Goal: Complete application form

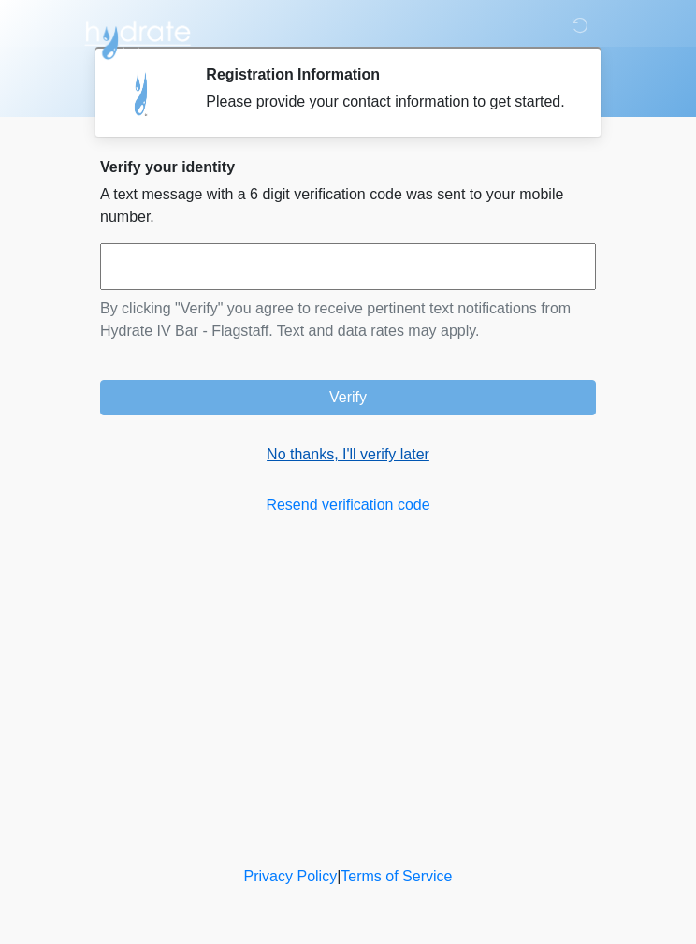
click at [322, 464] on link "No thanks, I'll verify later" at bounding box center [348, 454] width 496 height 22
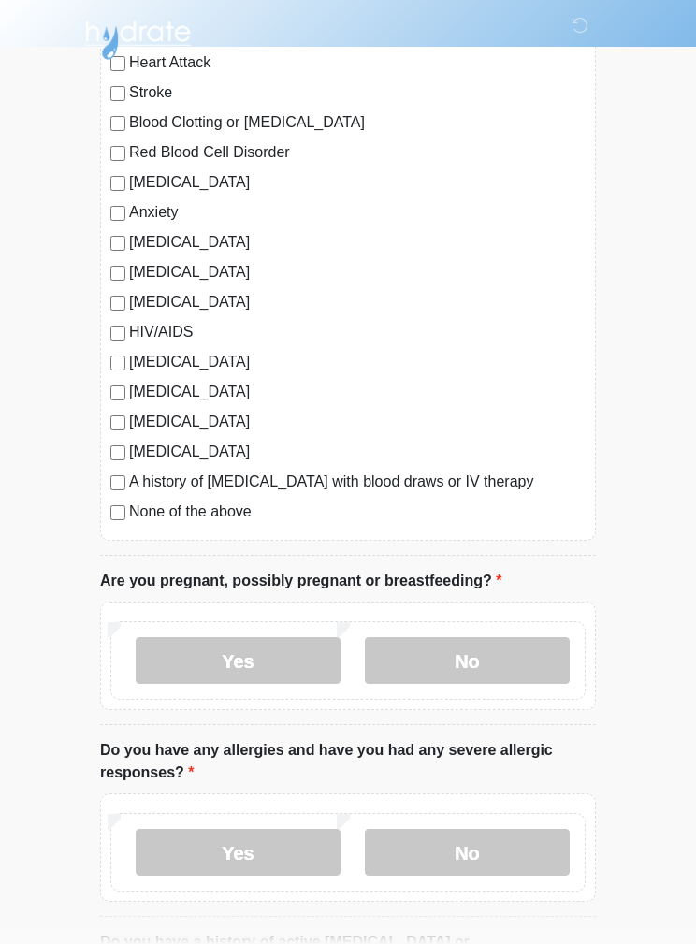
scroll to position [258, 0]
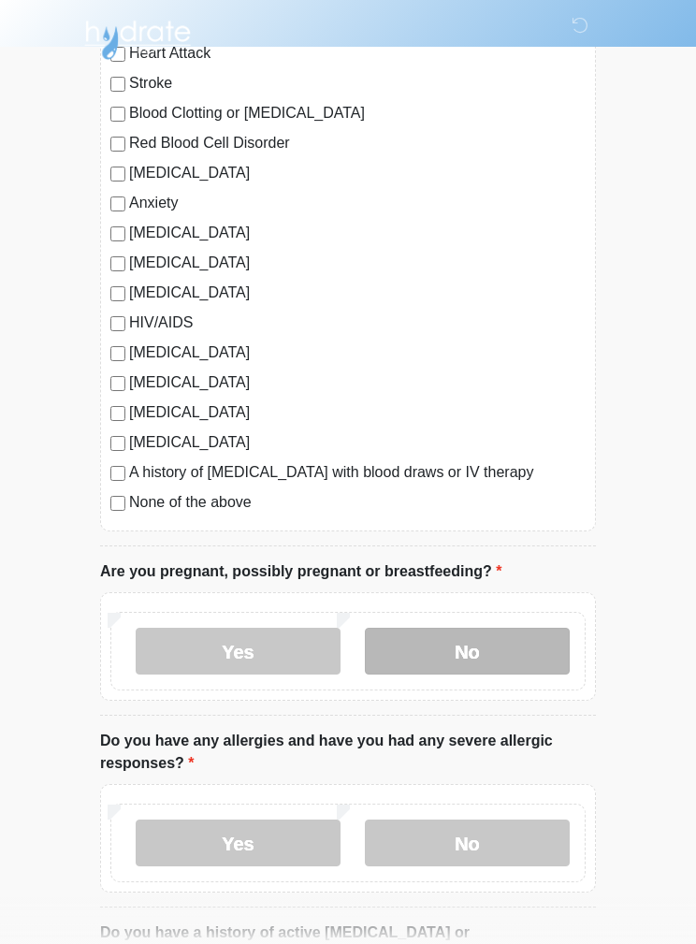
click at [517, 629] on label "No" at bounding box center [467, 651] width 205 height 47
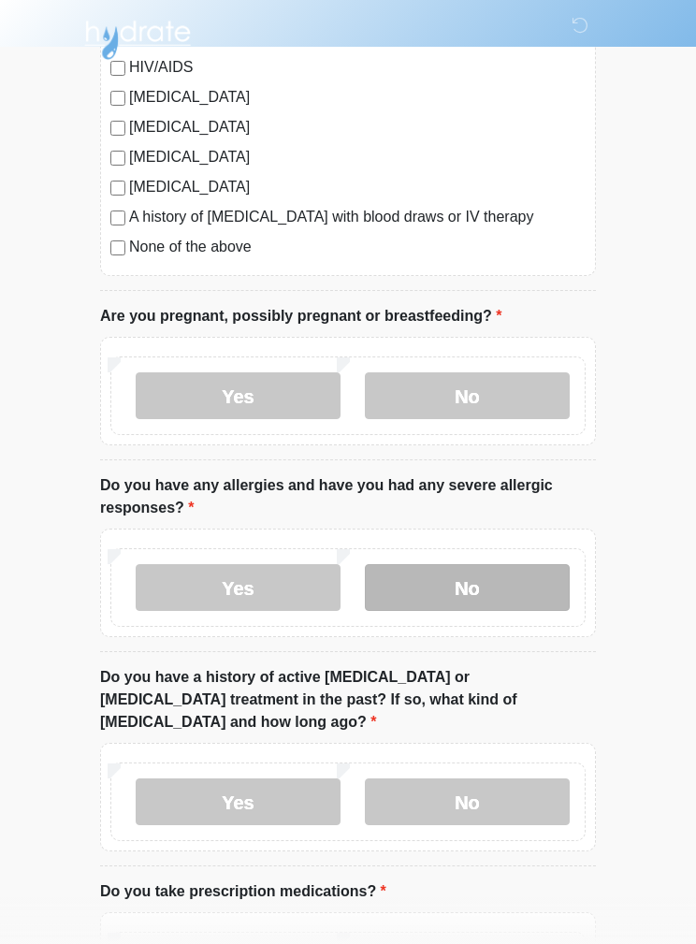
click at [526, 585] on label "No" at bounding box center [467, 587] width 205 height 47
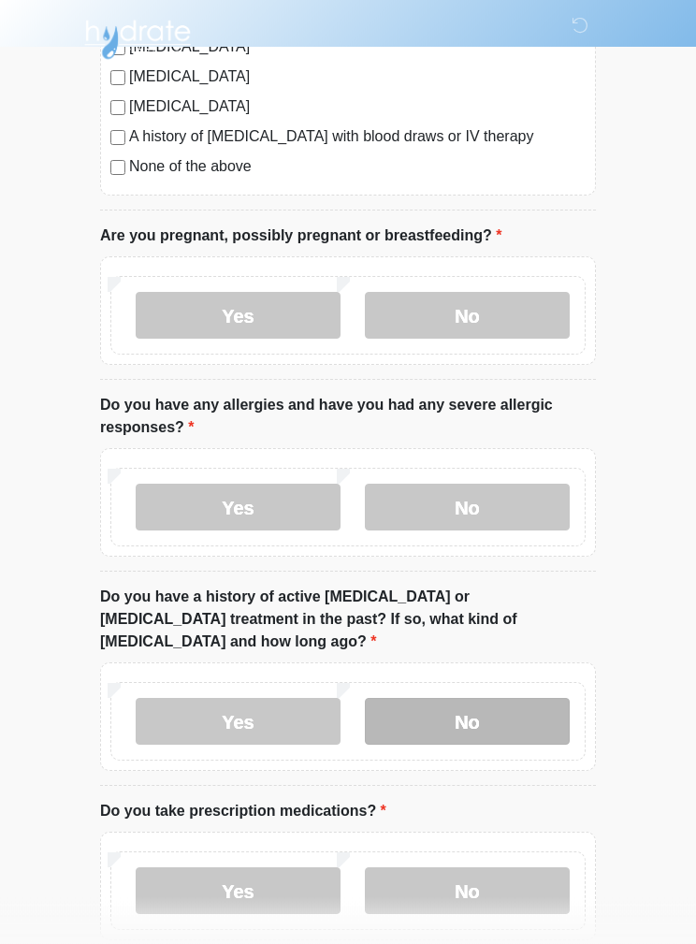
click at [526, 699] on label "No" at bounding box center [467, 722] width 205 height 47
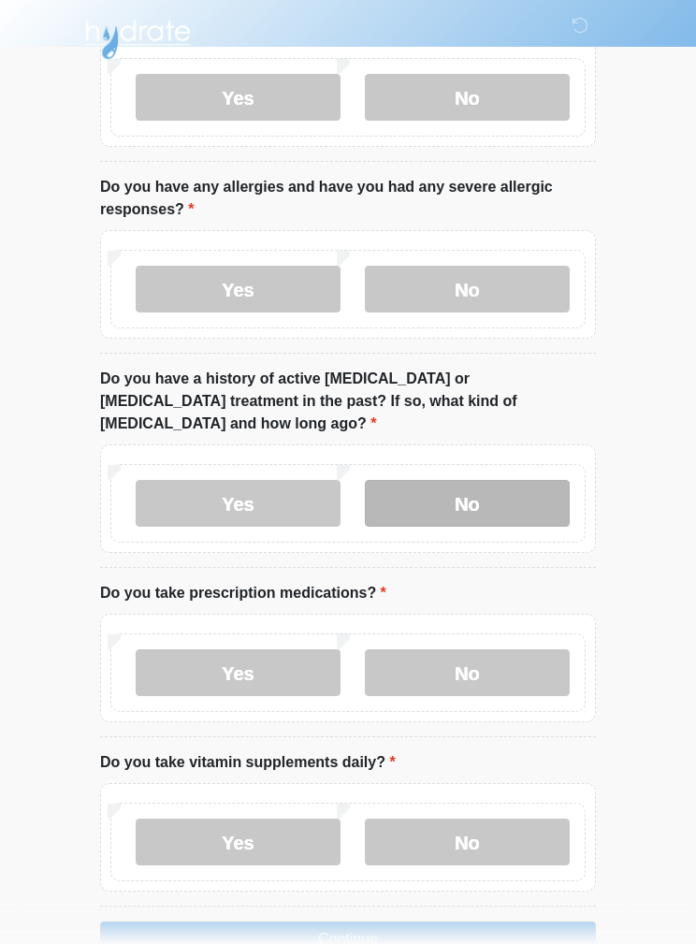
scroll to position [826, 0]
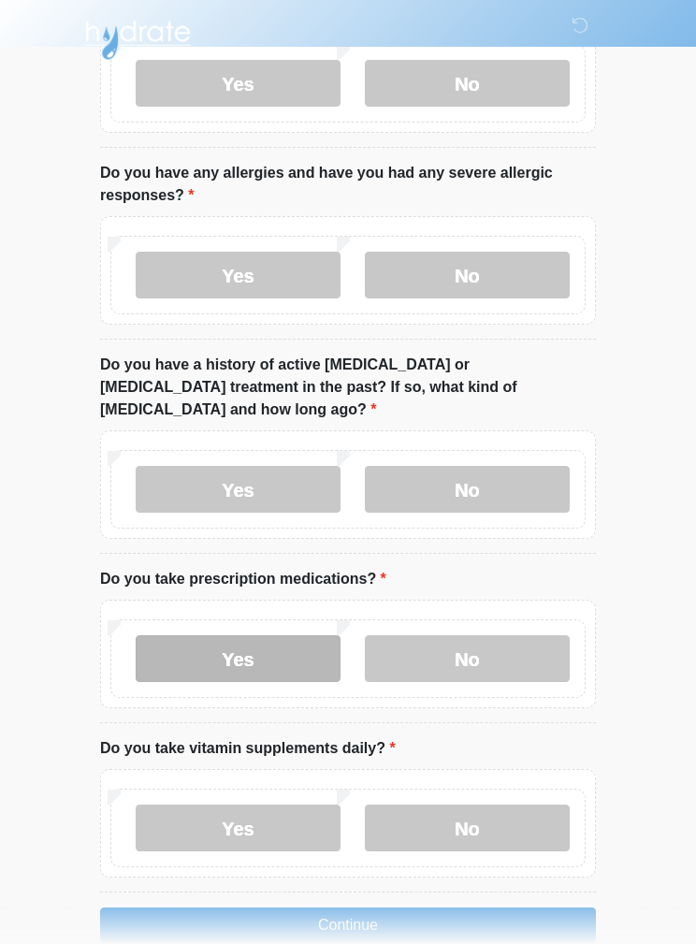
click at [173, 635] on label "Yes" at bounding box center [238, 658] width 205 height 47
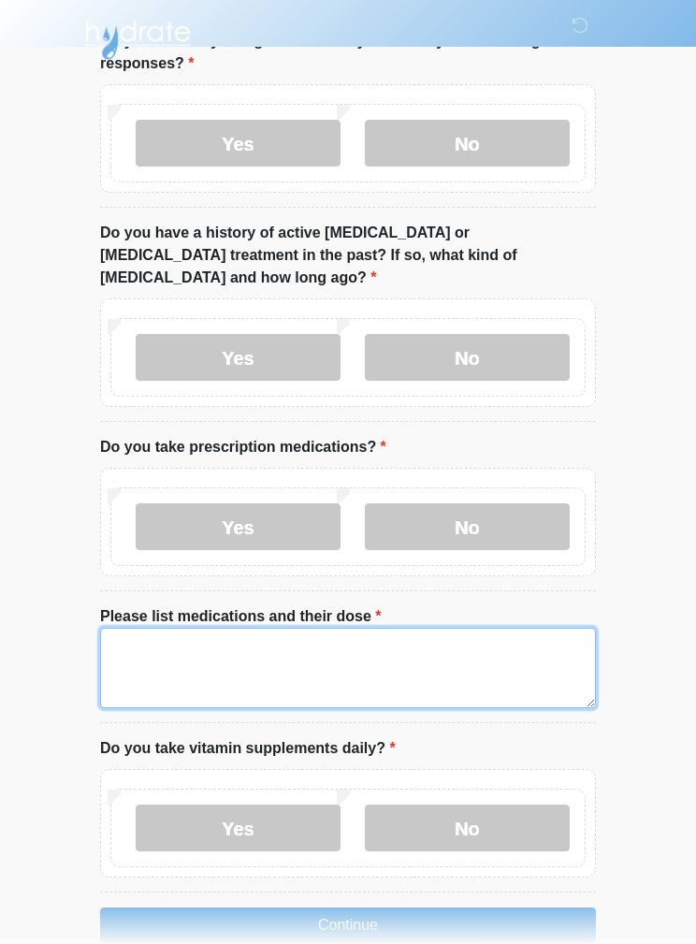
click at [401, 628] on textarea "Please list medications and their dose" at bounding box center [348, 668] width 496 height 80
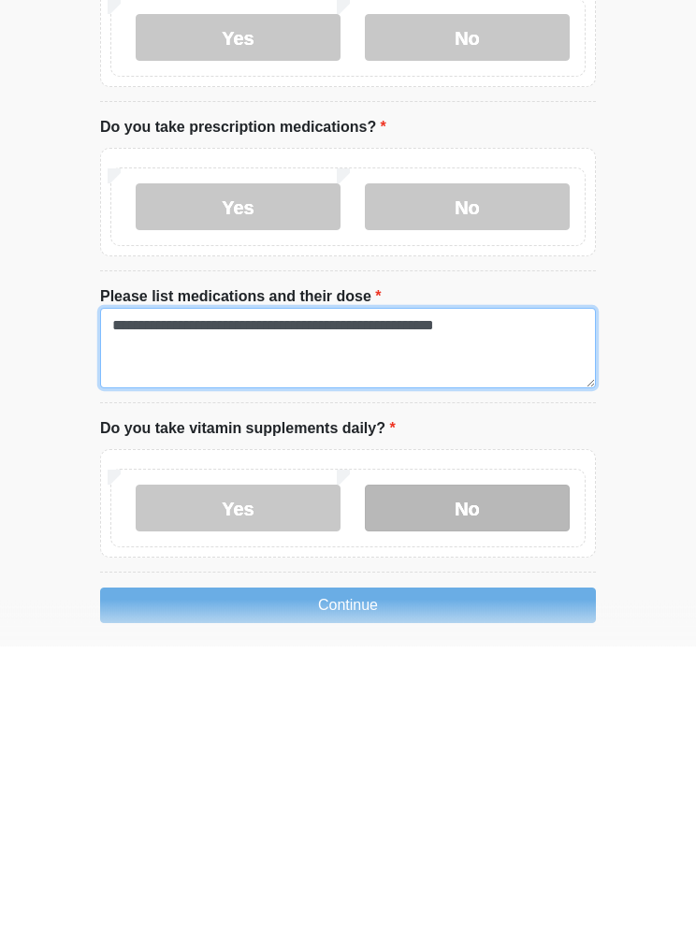
type textarea "**********"
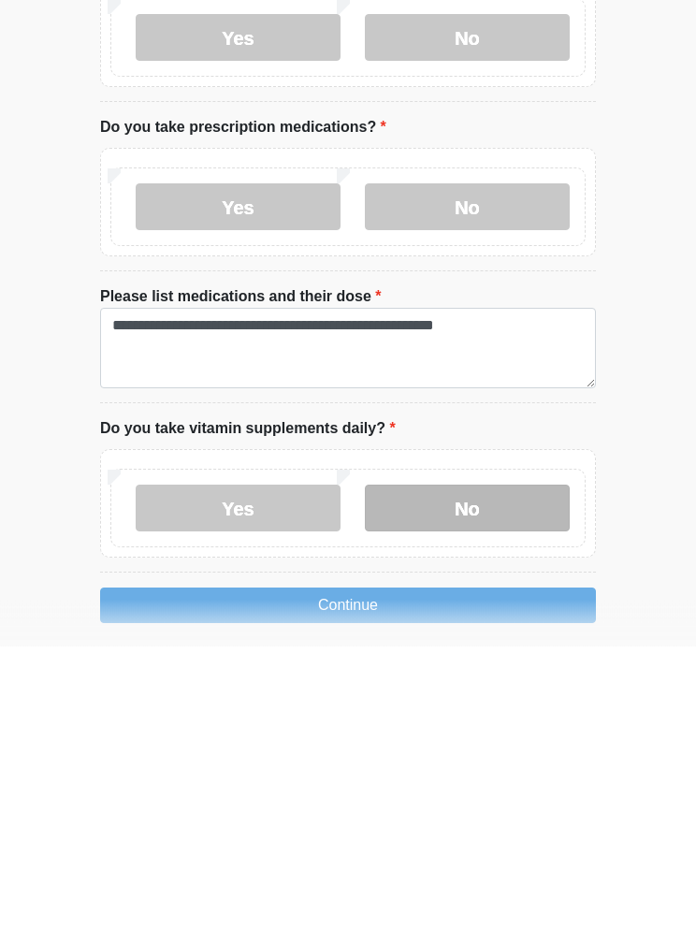
click at [517, 783] on label "No" at bounding box center [467, 806] width 205 height 47
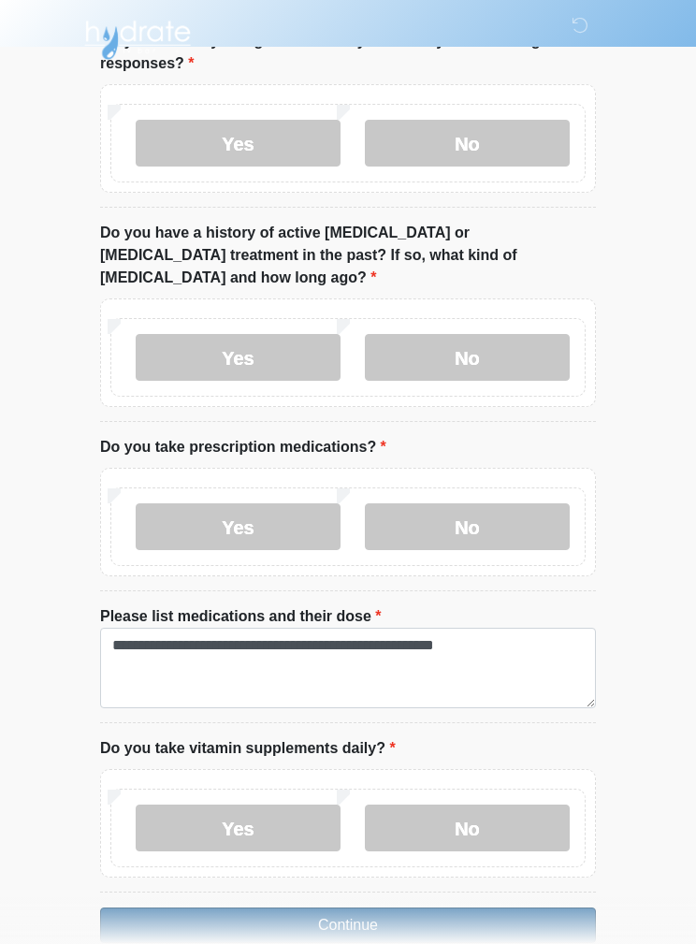
click at [482, 907] on button "Continue" at bounding box center [348, 925] width 496 height 36
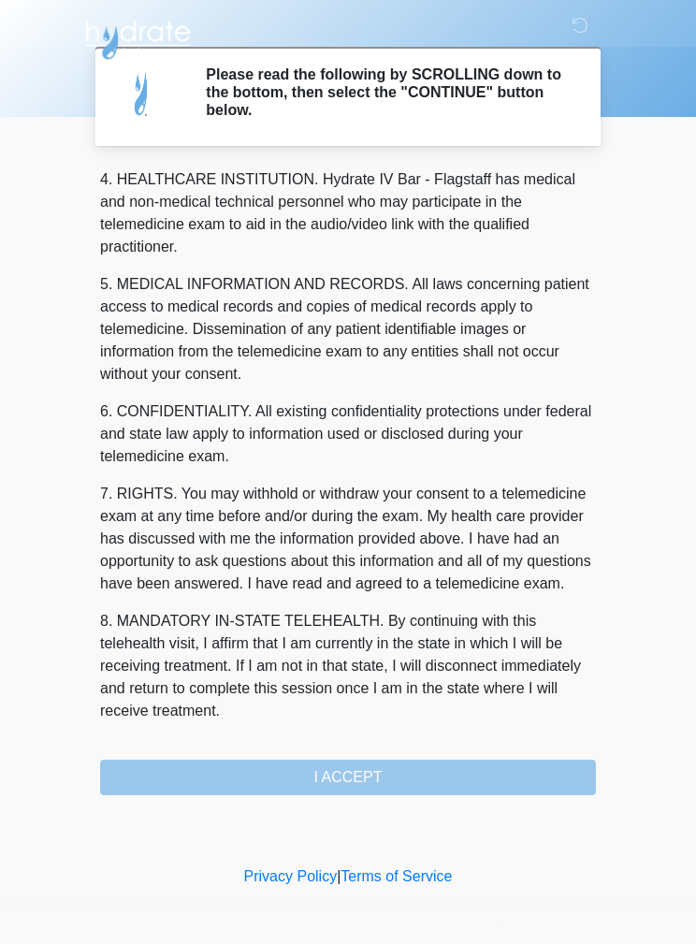
scroll to position [538, 0]
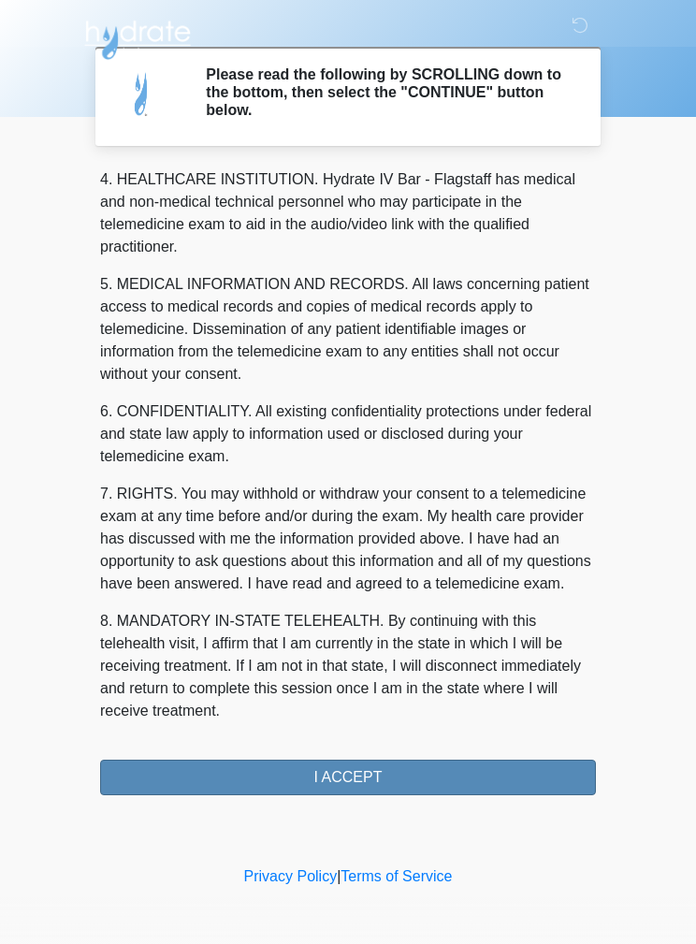
click at [472, 772] on button "I ACCEPT" at bounding box center [348, 777] width 496 height 36
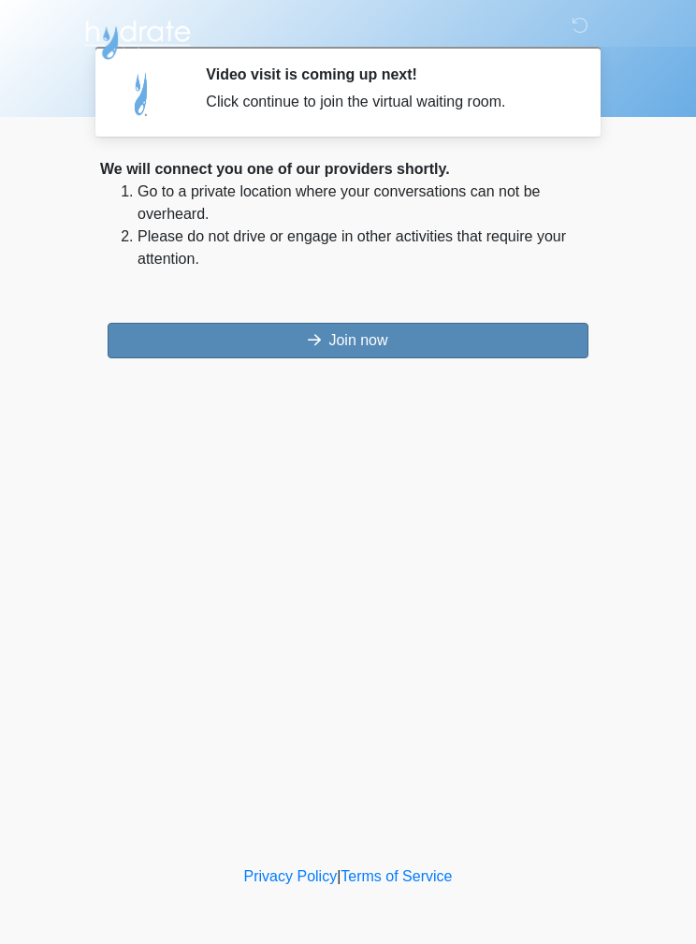
click at [495, 339] on button "Join now" at bounding box center [348, 341] width 481 height 36
